Goal: Information Seeking & Learning: Learn about a topic

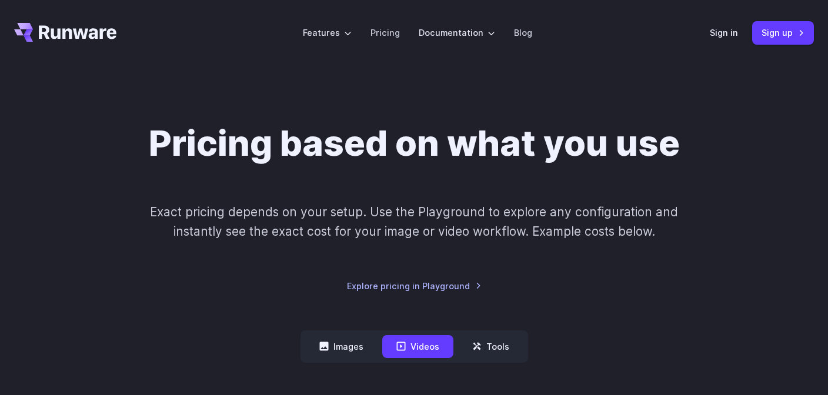
scroll to position [124, 0]
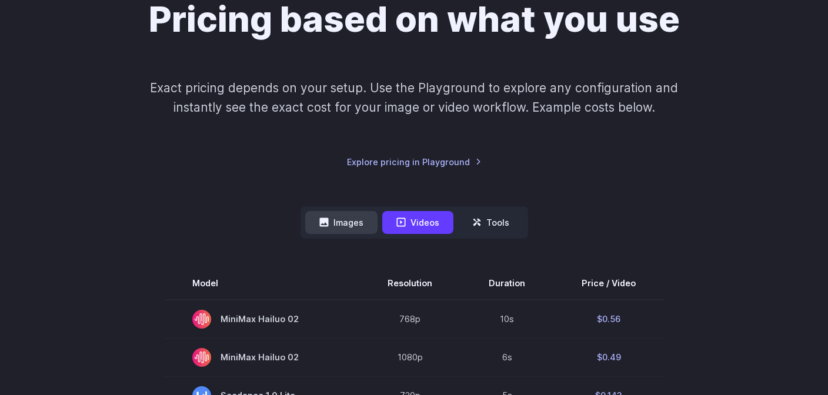
click at [355, 225] on button "Images" at bounding box center [341, 222] width 72 height 23
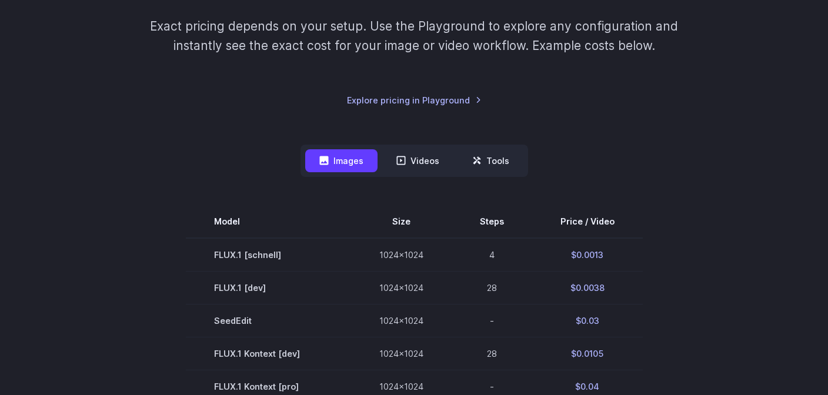
scroll to position [165, 0]
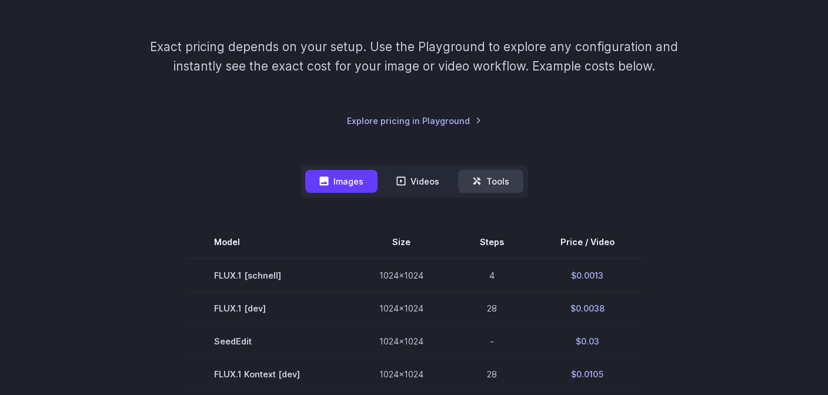
click at [489, 184] on button "Tools" at bounding box center [490, 181] width 65 height 23
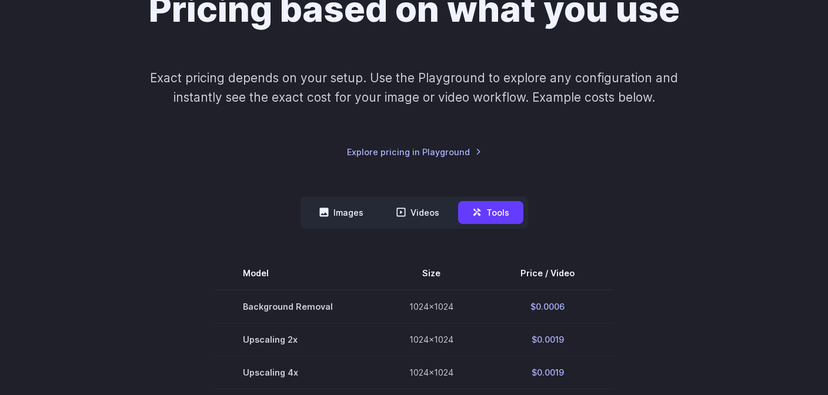
scroll to position [82, 0]
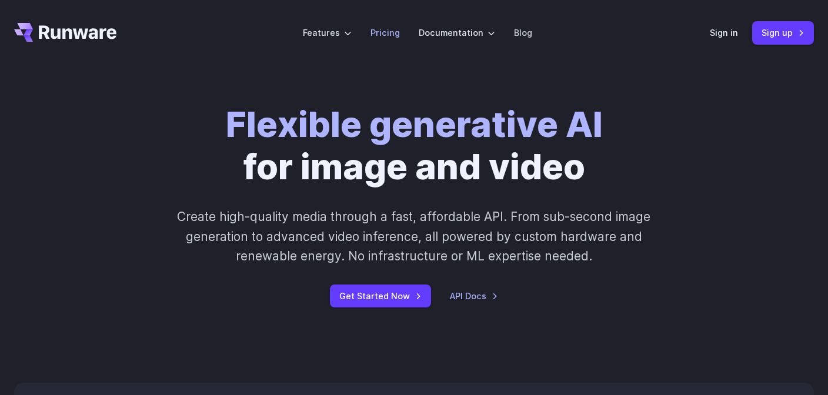
click at [400, 35] on link "Pricing" at bounding box center [385, 33] width 29 height 14
